Goal: Book appointment/travel/reservation

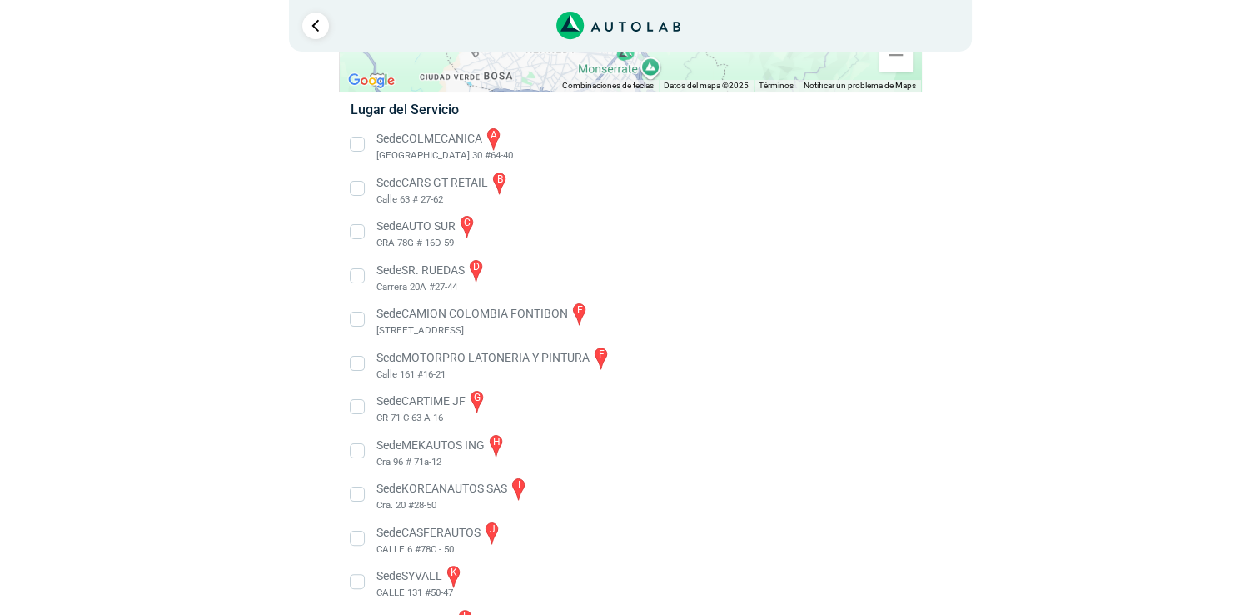
scroll to position [250, 0]
click at [358, 234] on li "Sede AUTO SUR c CRA 78G # 16D 59" at bounding box center [630, 229] width 584 height 37
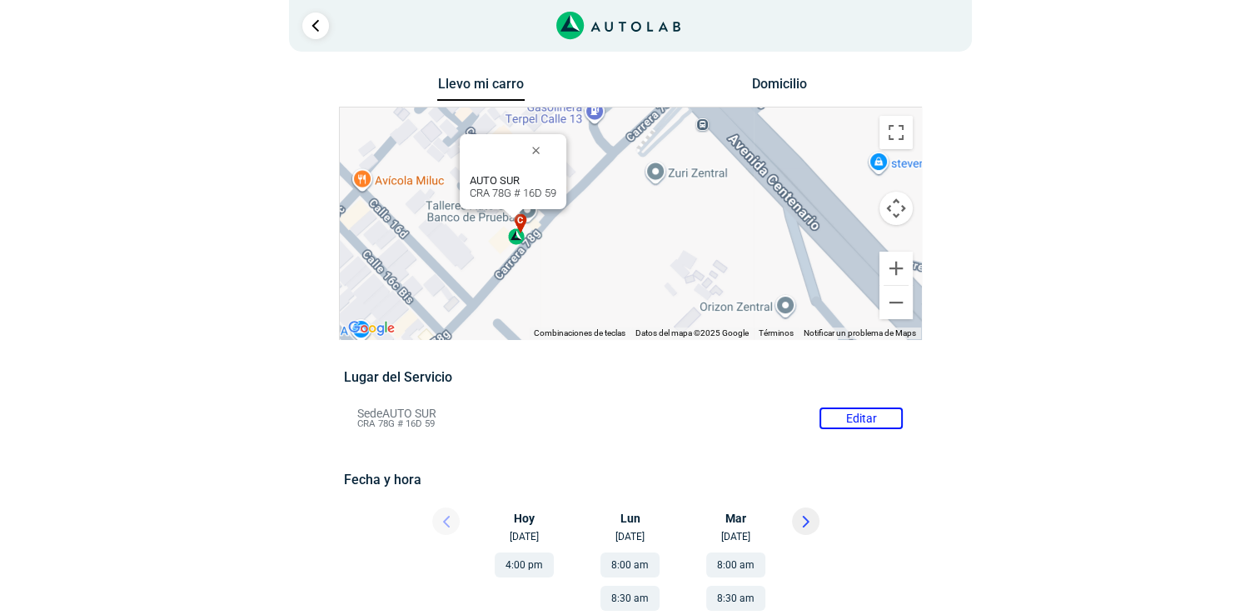
drag, startPoint x: 824, startPoint y: 237, endPoint x: 709, endPoint y: 222, distance: 115.9
click at [709, 222] on div "a b c d e f g" at bounding box center [630, 222] width 581 height 231
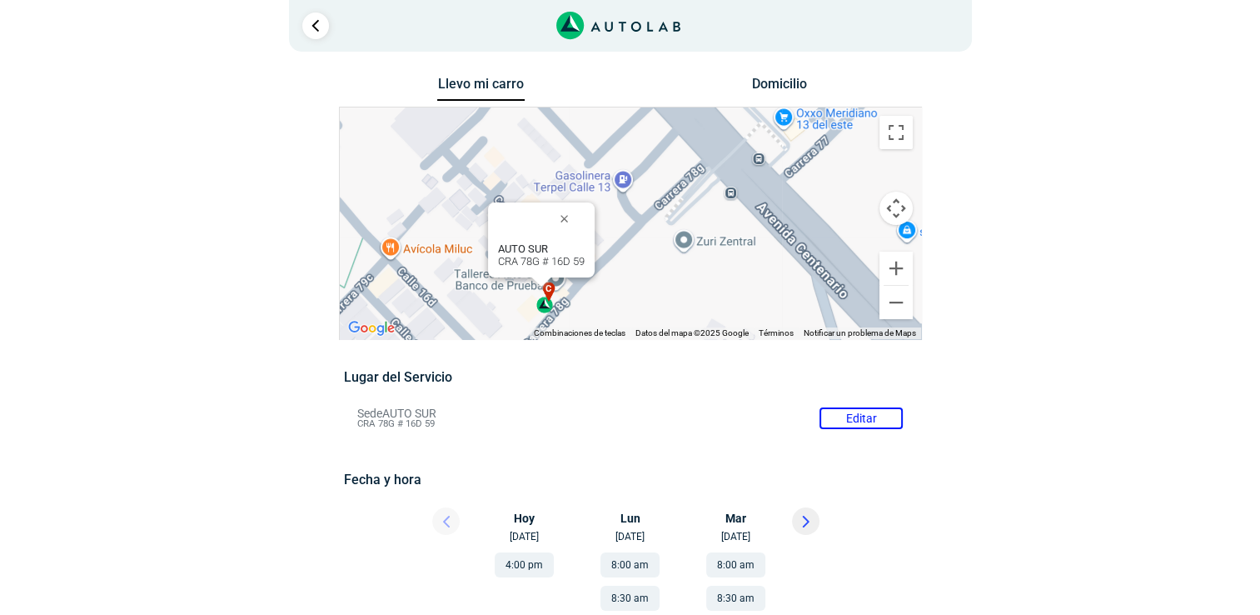
drag, startPoint x: 604, startPoint y: 246, endPoint x: 666, endPoint y: 268, distance: 66.1
click at [634, 315] on div "a b c d e f g" at bounding box center [630, 222] width 581 height 231
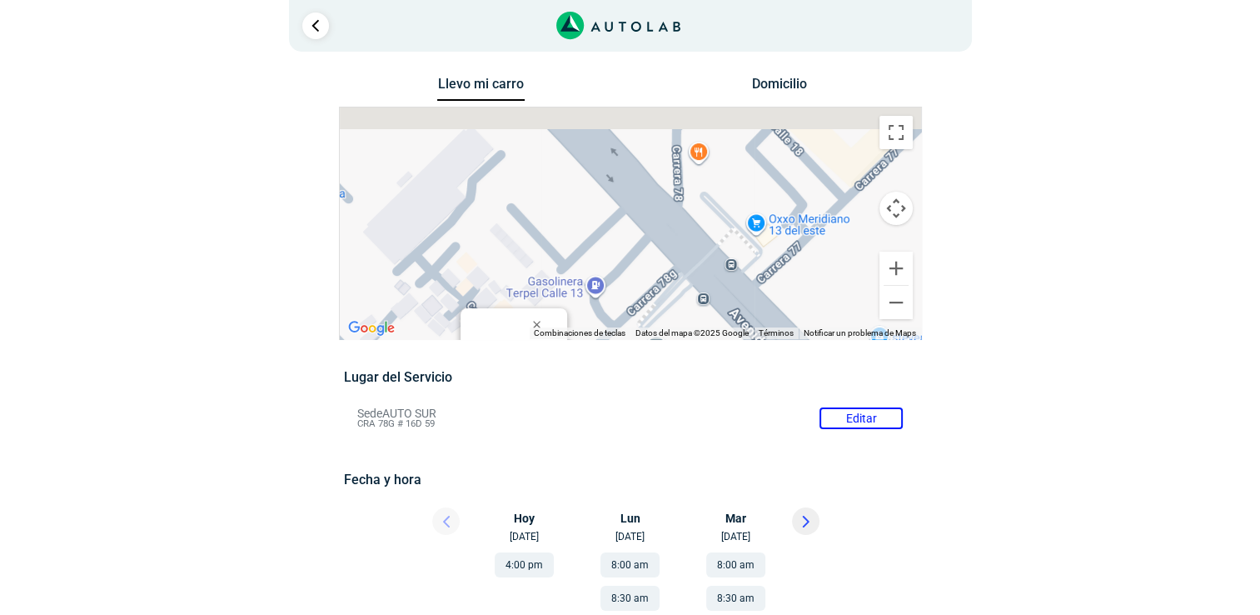
drag, startPoint x: 644, startPoint y: 193, endPoint x: 616, endPoint y: 301, distance: 111.9
click at [616, 301] on div "a b c d e f g" at bounding box center [630, 222] width 581 height 231
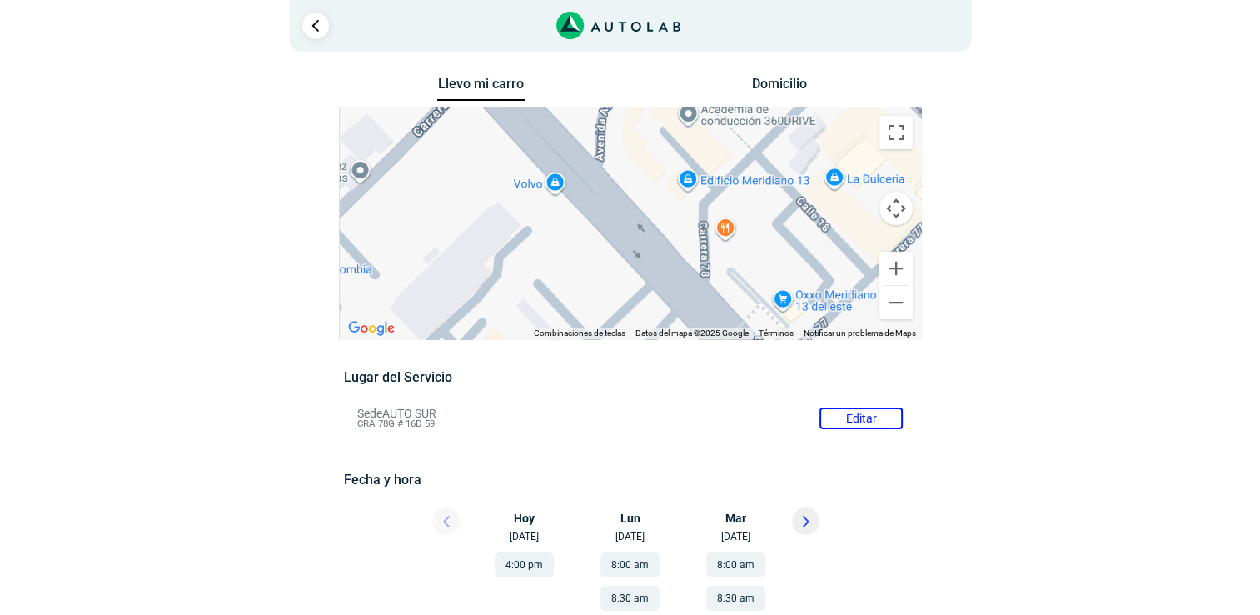
drag, startPoint x: 546, startPoint y: 207, endPoint x: 573, endPoint y: 286, distance: 84.3
click at [573, 286] on div "a b c d e f g" at bounding box center [630, 222] width 581 height 231
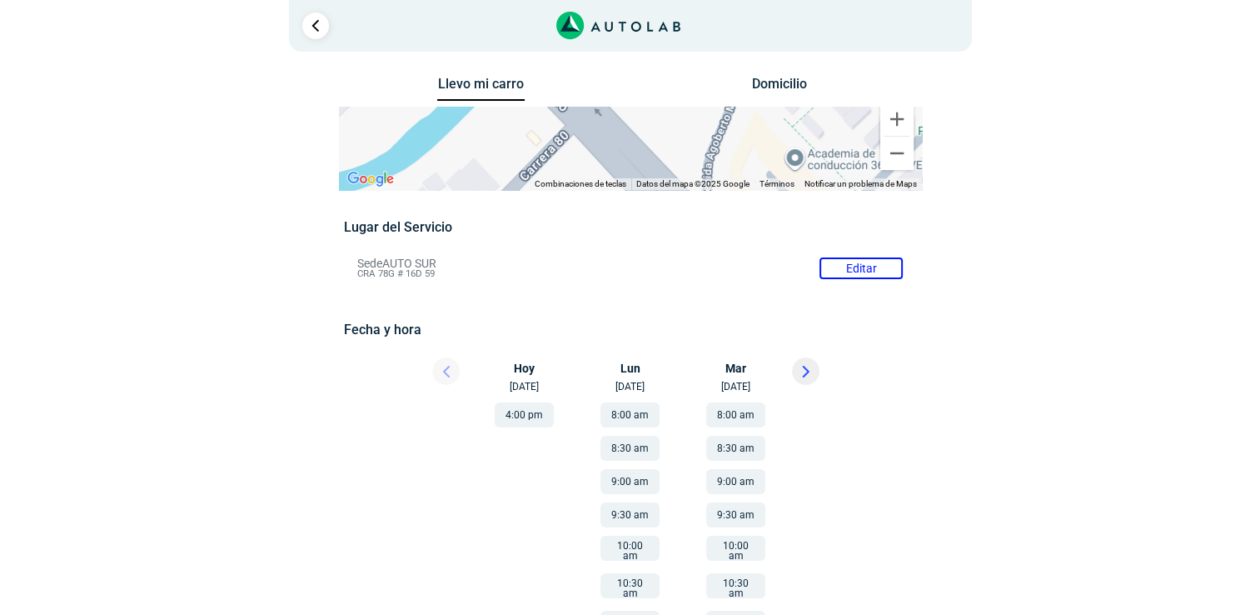
drag, startPoint x: 501, startPoint y: 220, endPoint x: 610, endPoint y: 340, distance: 161.5
click at [610, 340] on div "Llevo mi carro [GEOGRAPHIC_DATA] ← Mover a la izquierda → Mover a la derecha ↑ …" at bounding box center [630, 502] width 583 height 860
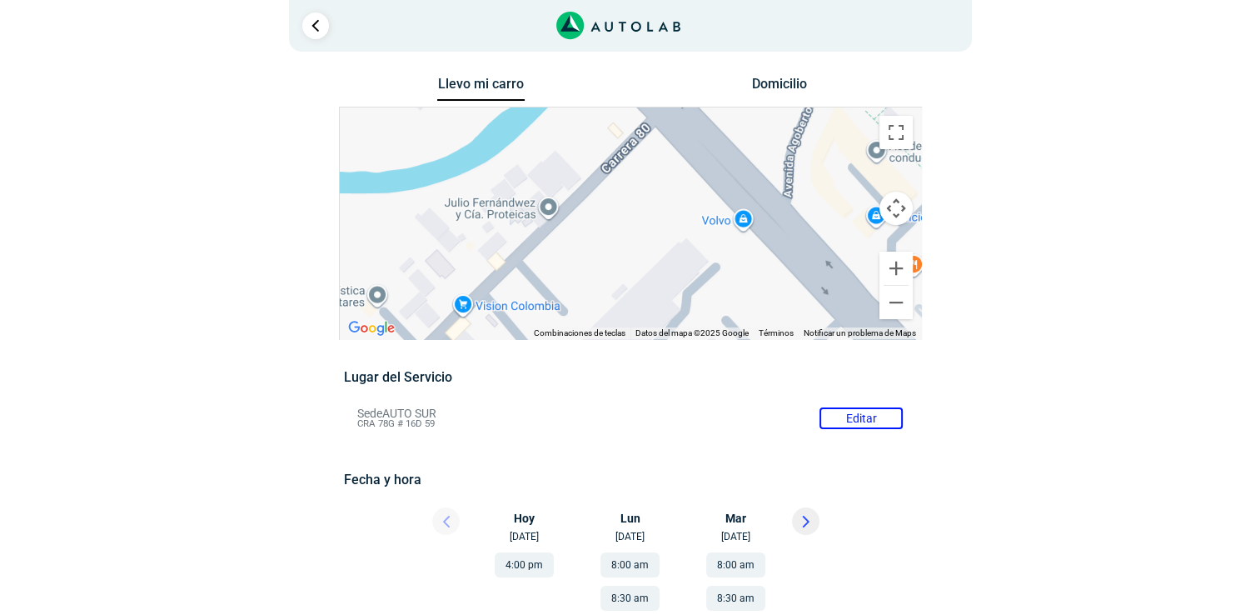
drag, startPoint x: 606, startPoint y: 231, endPoint x: 689, endPoint y: 144, distance: 120.1
click at [689, 144] on div "a b c d e f g" at bounding box center [630, 222] width 581 height 231
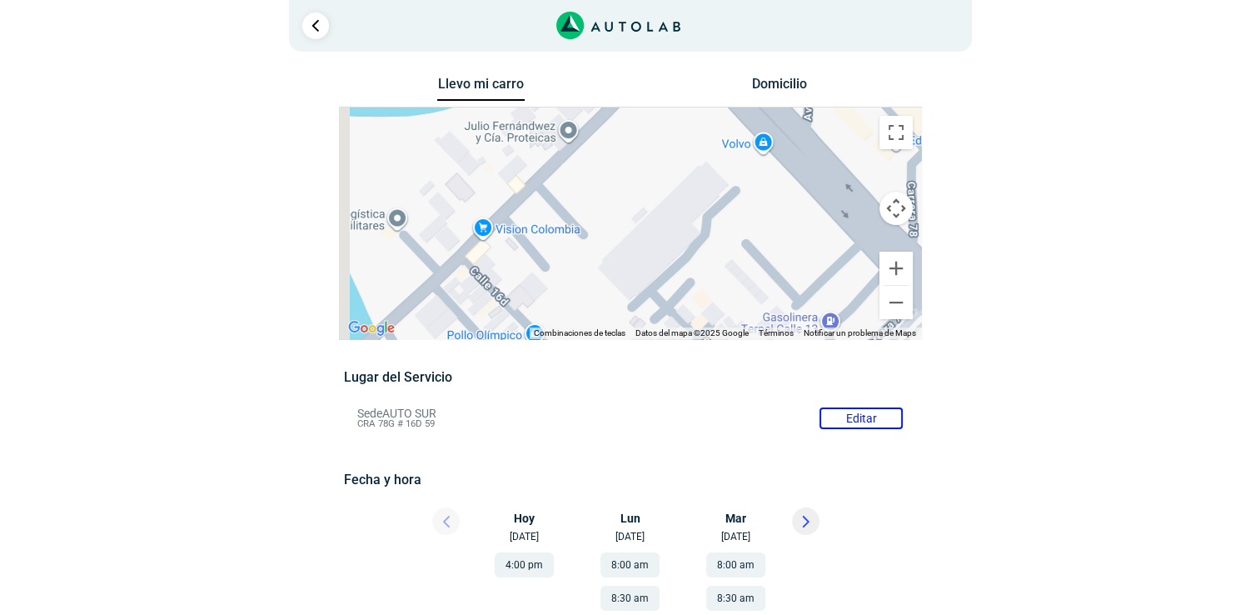
drag, startPoint x: 615, startPoint y: 244, endPoint x: 647, endPoint y: 135, distance: 113.6
click at [647, 135] on div "a b c d e f g" at bounding box center [630, 222] width 581 height 231
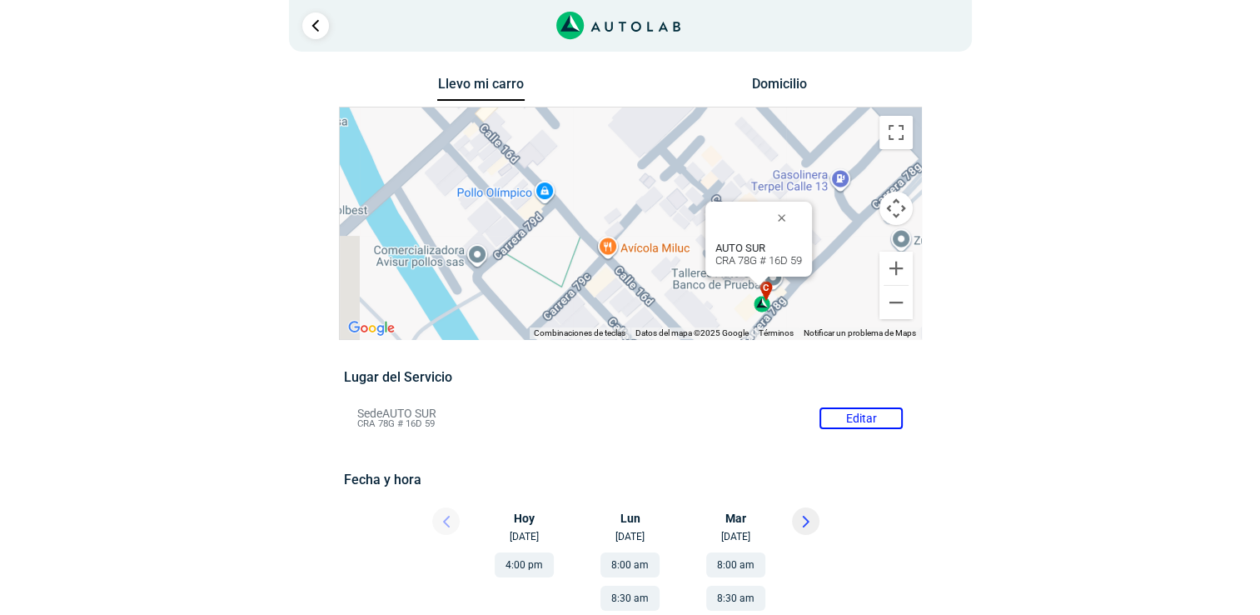
drag, startPoint x: 640, startPoint y: 231, endPoint x: 639, endPoint y: 102, distance: 129.9
click at [639, 102] on div "Llevo mi carro [GEOGRAPHIC_DATA] ← Mover a la izquierda → Mover a la derecha ↑ …" at bounding box center [630, 577] width 583 height 1010
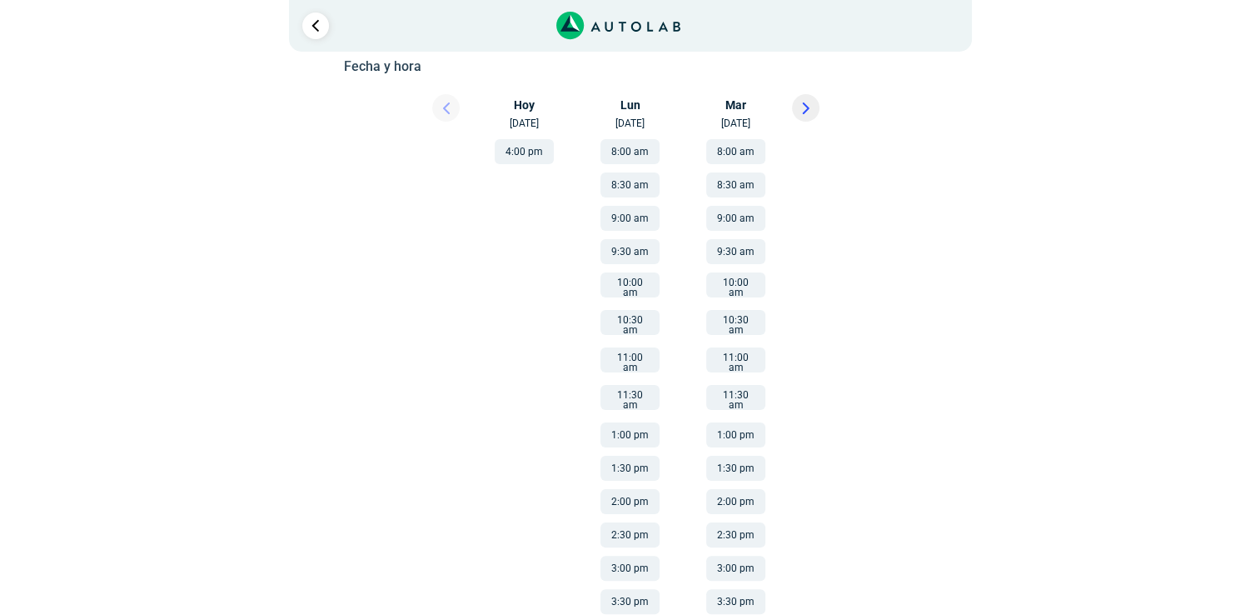
scroll to position [301, 0]
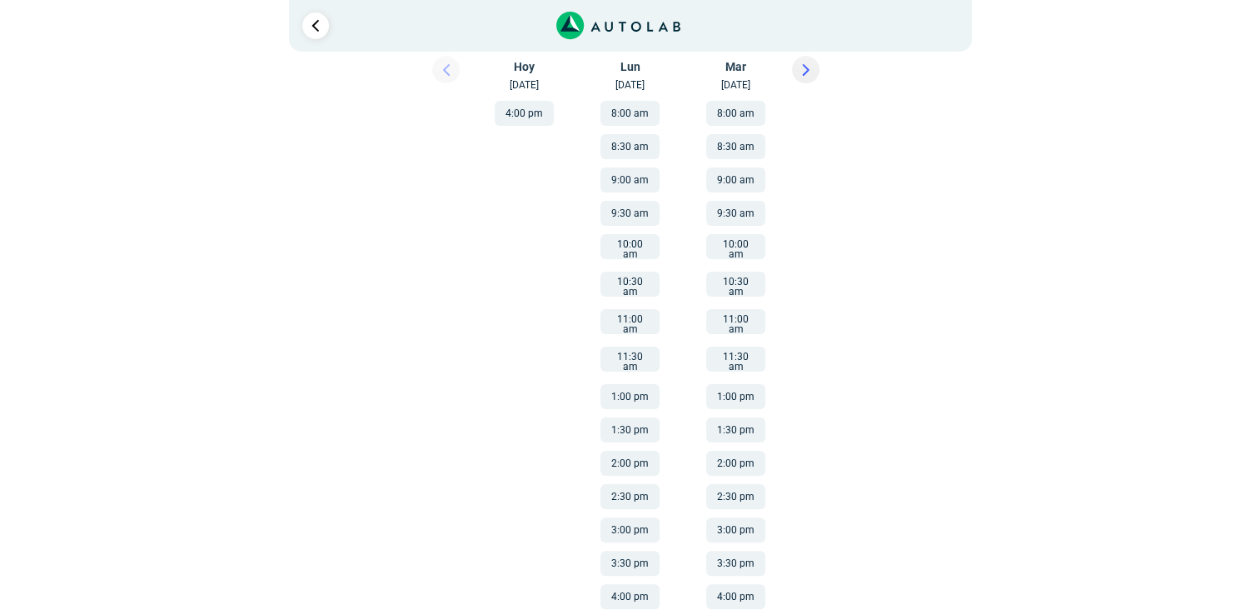
click at [525, 117] on button "4:00 pm" at bounding box center [524, 113] width 59 height 25
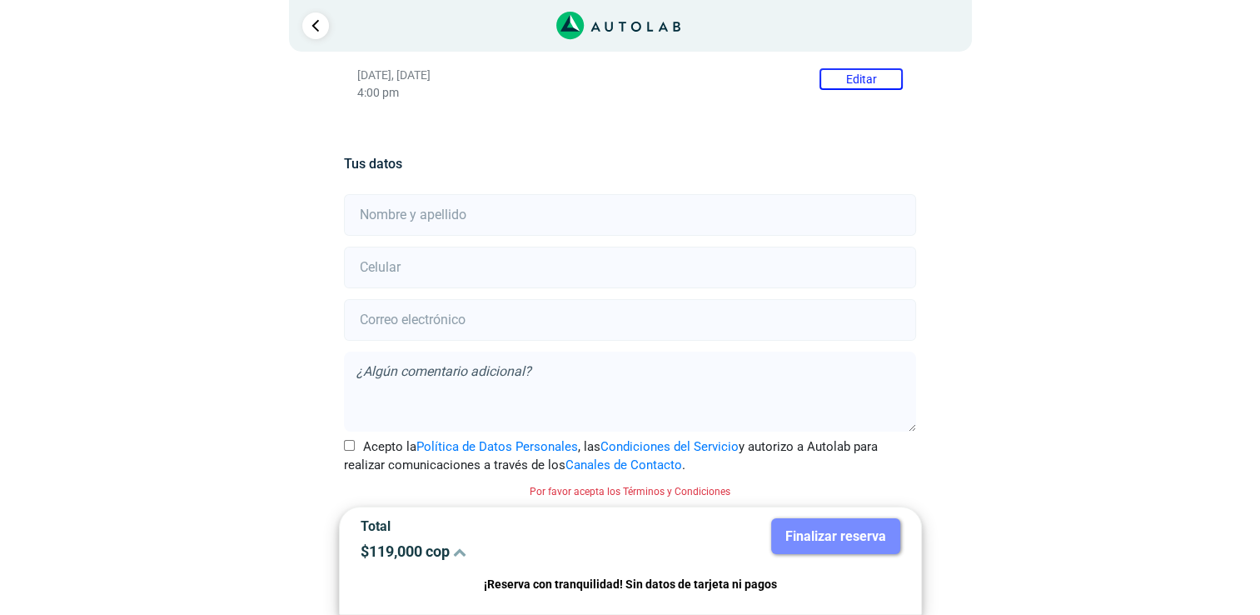
click at [598, 218] on input "text" at bounding box center [630, 215] width 572 height 42
type input "[PERSON_NAME]"
type input "3207212205"
type input "[EMAIL_ADDRESS][DOMAIN_NAME]"
click at [349, 445] on input "Acepto la Política de Datos Personales , las Condiciones del Servicio y autoriz…" at bounding box center [349, 445] width 11 height 11
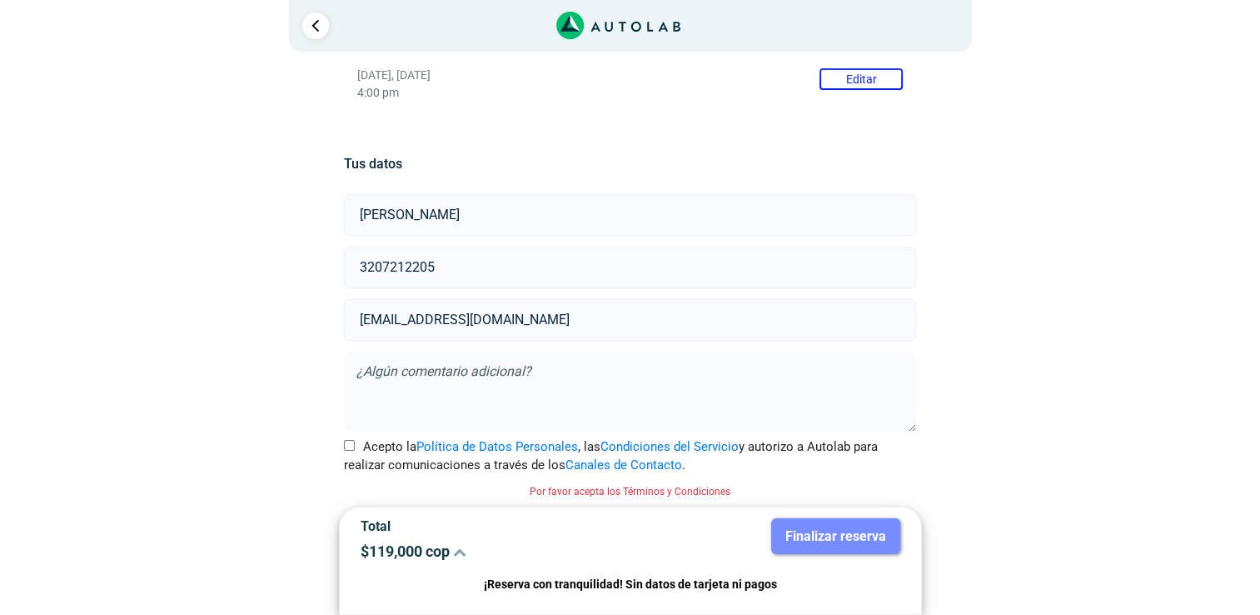
checkbox input "true"
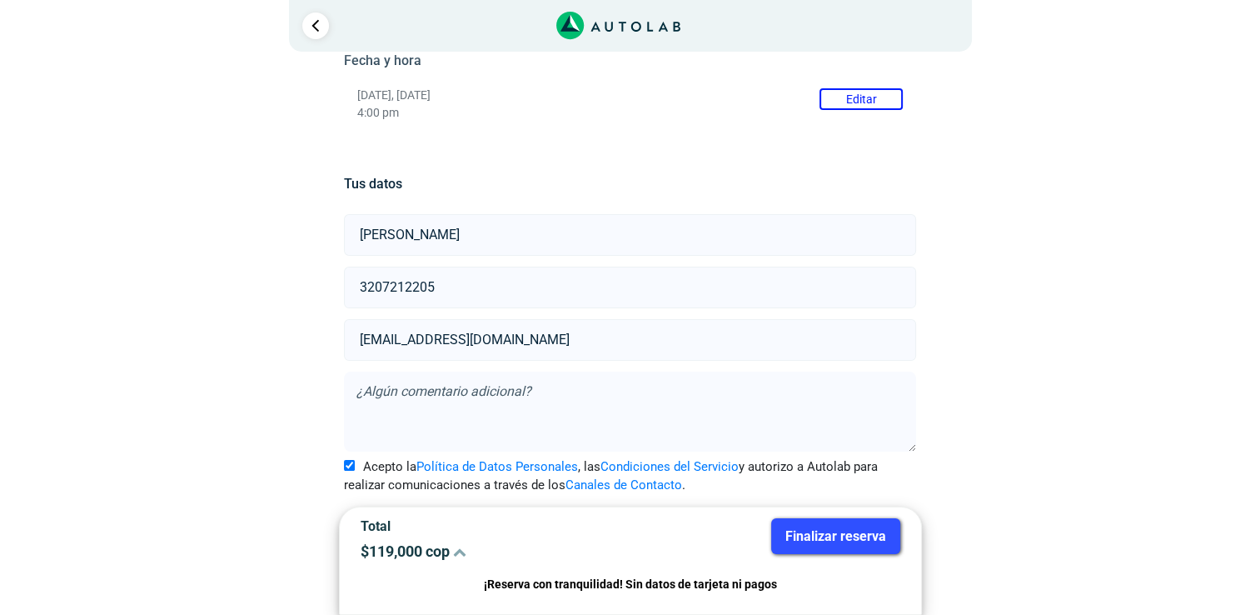
scroll to position [266, 0]
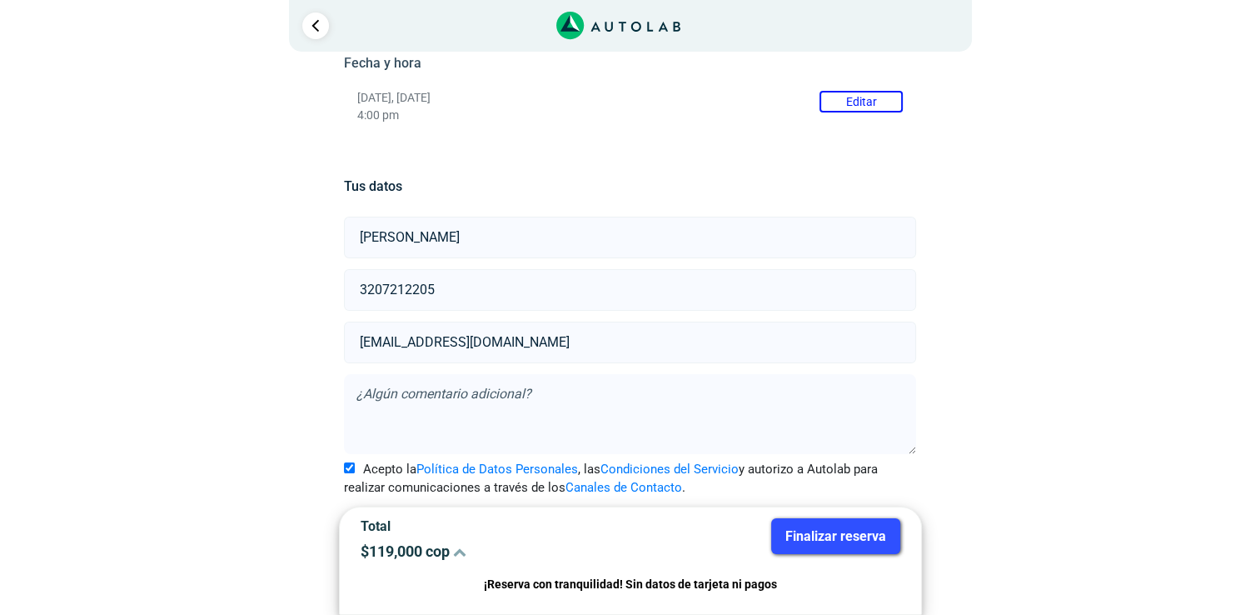
click at [835, 535] on button "Finalizar reserva" at bounding box center [835, 536] width 129 height 36
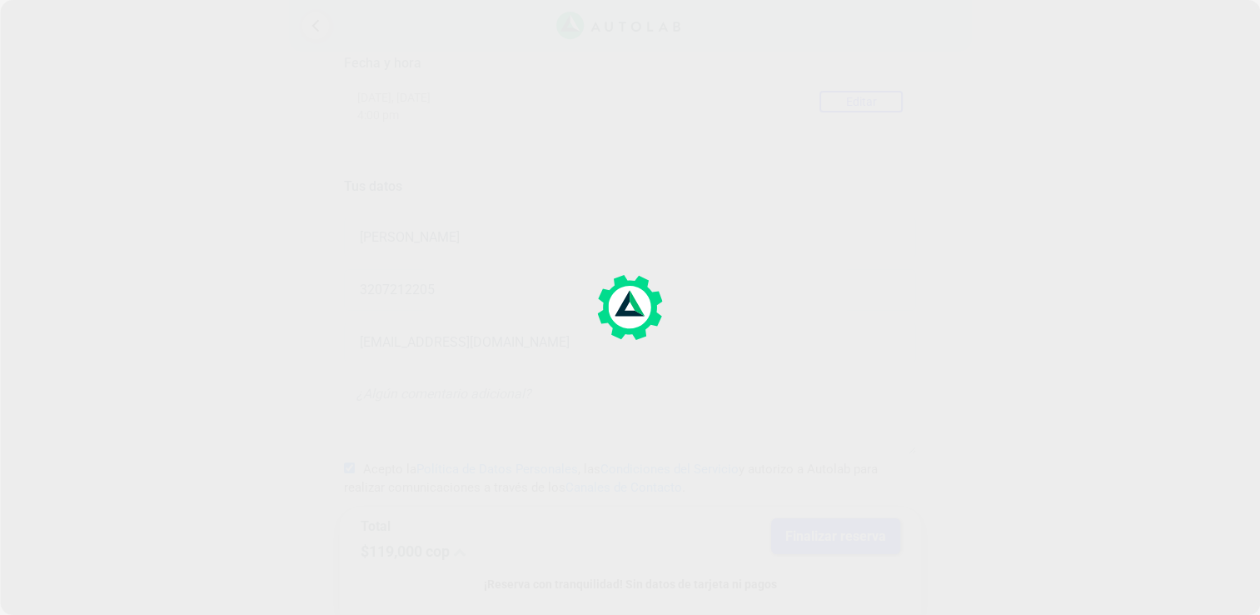
scroll to position [0, 0]
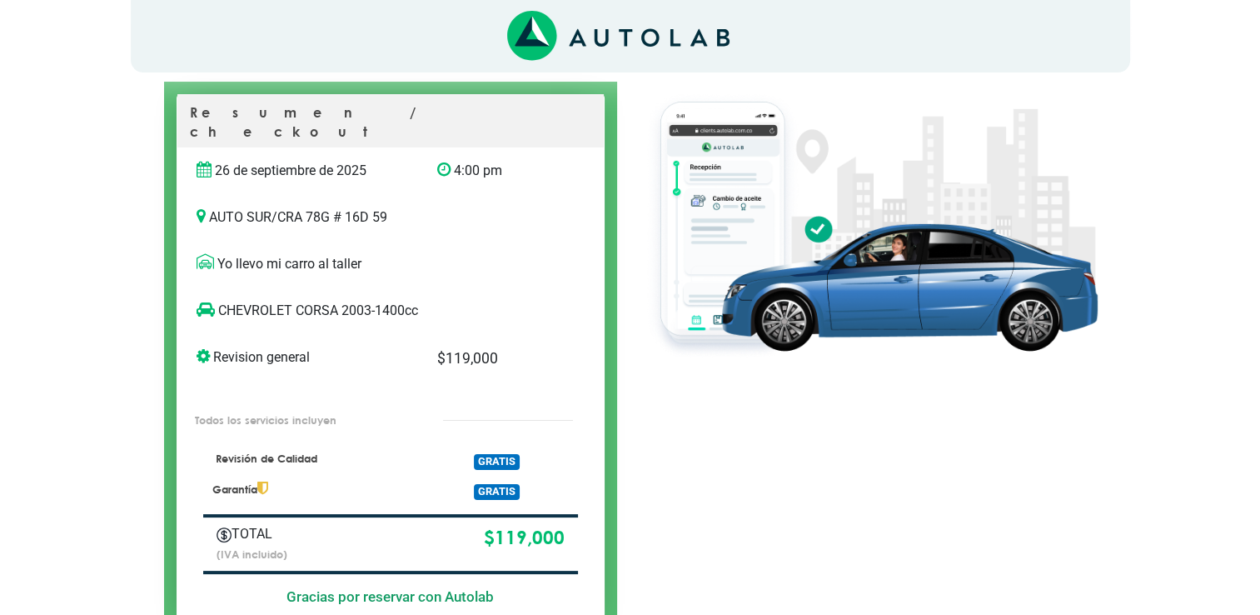
scroll to position [250, 0]
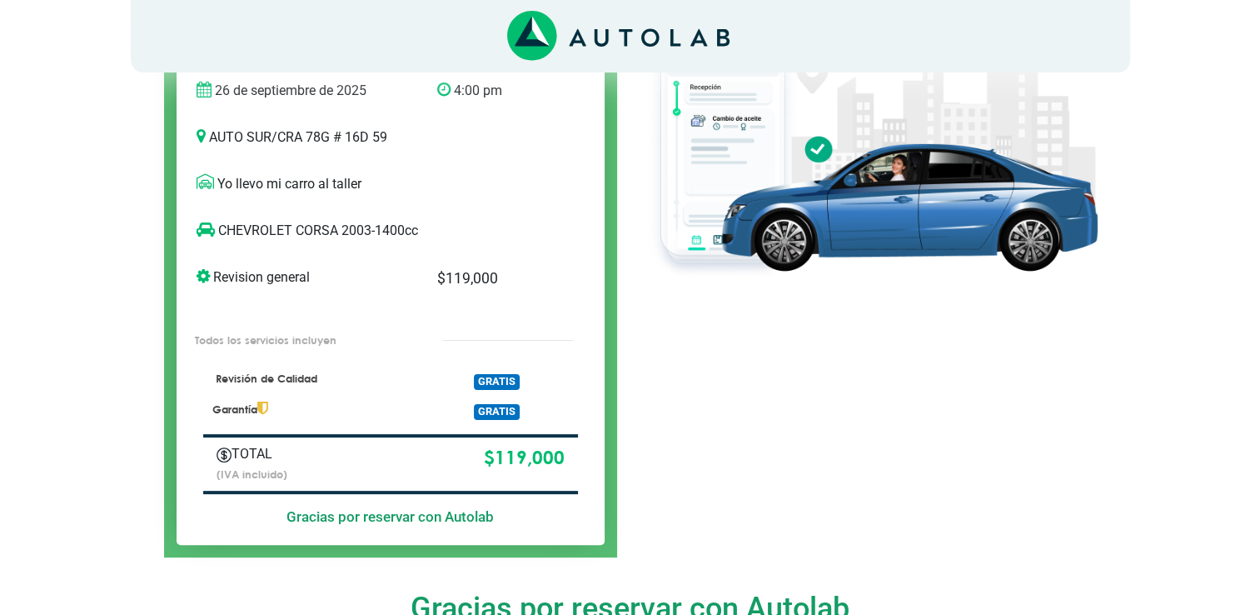
click at [500, 374] on span "GRATIS" at bounding box center [497, 382] width 46 height 16
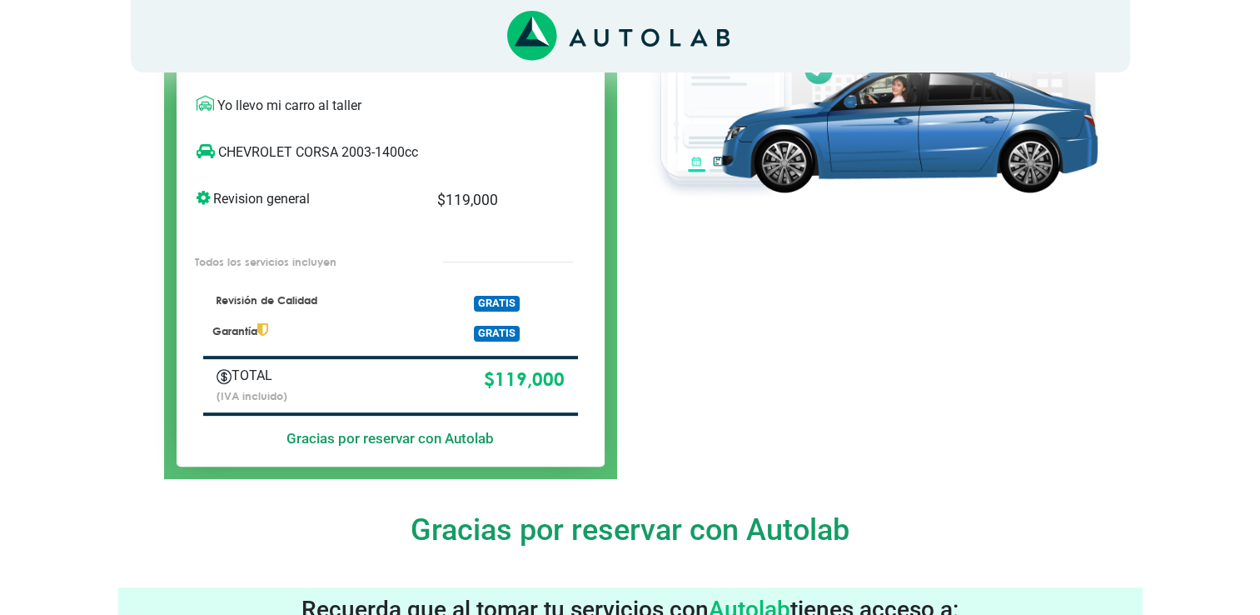
scroll to position [333, 0]
